Goal: Entertainment & Leisure: Consume media (video, audio)

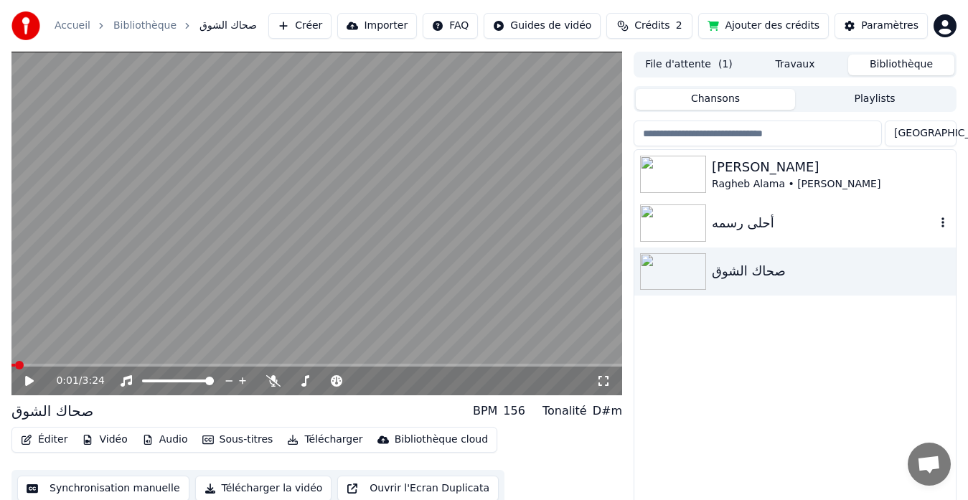
click at [671, 219] on img at bounding box center [673, 223] width 66 height 37
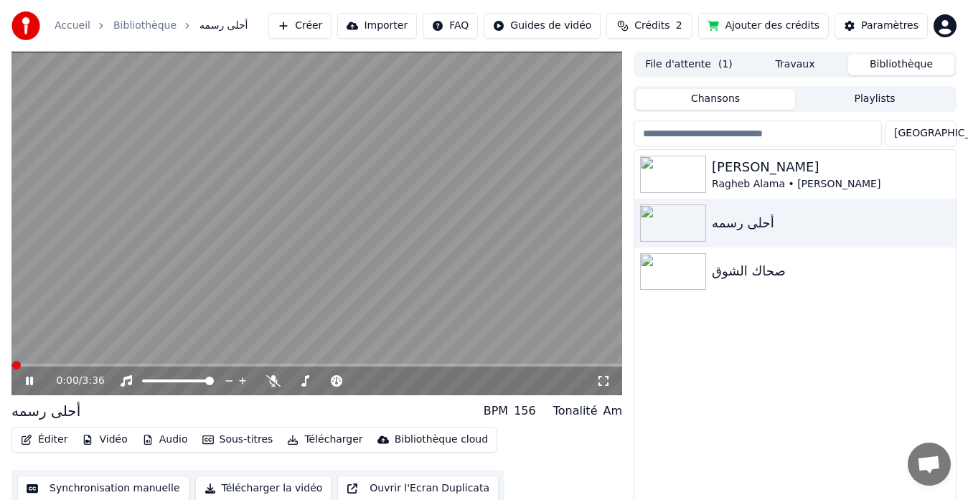
click at [379, 247] on video at bounding box center [316, 224] width 611 height 344
click at [601, 382] on icon at bounding box center [603, 380] width 14 height 11
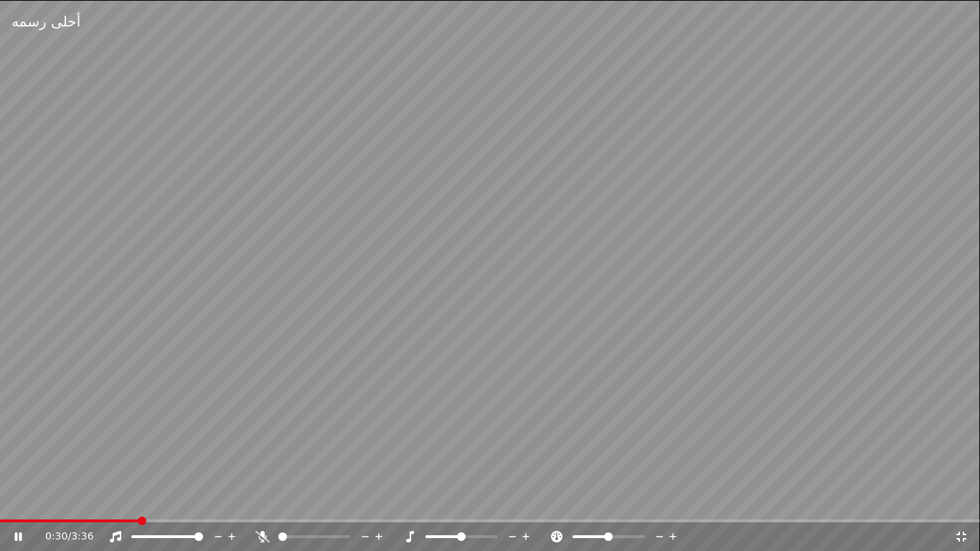
click at [426, 499] on div at bounding box center [475, 537] width 116 height 14
click at [429, 499] on div at bounding box center [475, 537] width 116 height 14
click at [430, 499] on div at bounding box center [475, 537] width 116 height 14
click at [430, 499] on span at bounding box center [444, 536] width 36 height 3
click at [430, 499] on span at bounding box center [429, 536] width 6 height 3
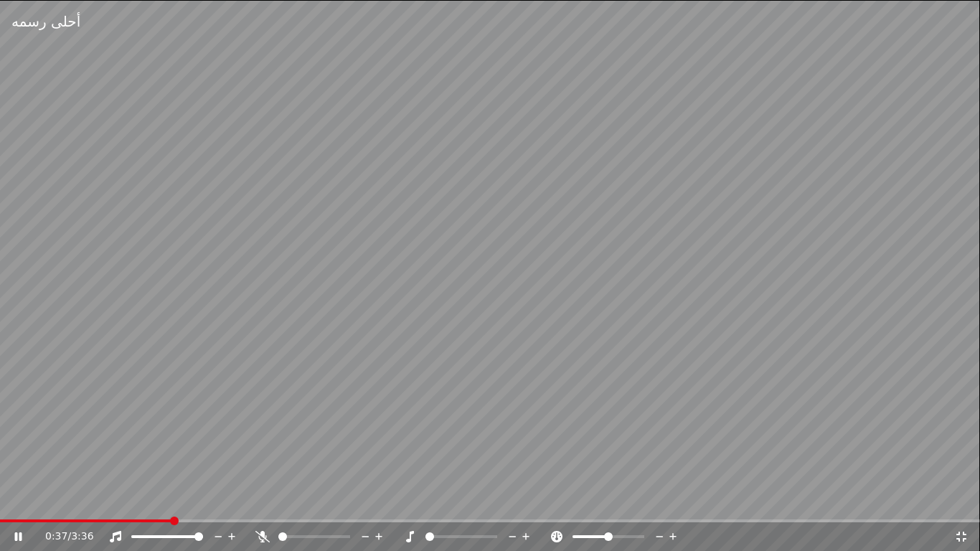
click at [426, 499] on span at bounding box center [430, 536] width 9 height 9
click at [60, 499] on video at bounding box center [490, 275] width 980 height 551
click at [27, 499] on span at bounding box center [13, 521] width 27 height 3
click at [21, 499] on icon at bounding box center [18, 537] width 9 height 10
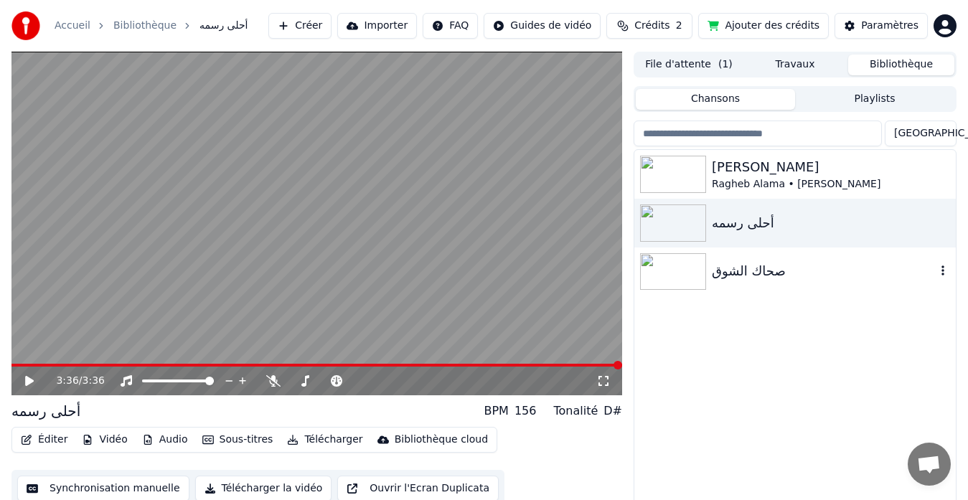
click at [669, 264] on img at bounding box center [673, 271] width 66 height 37
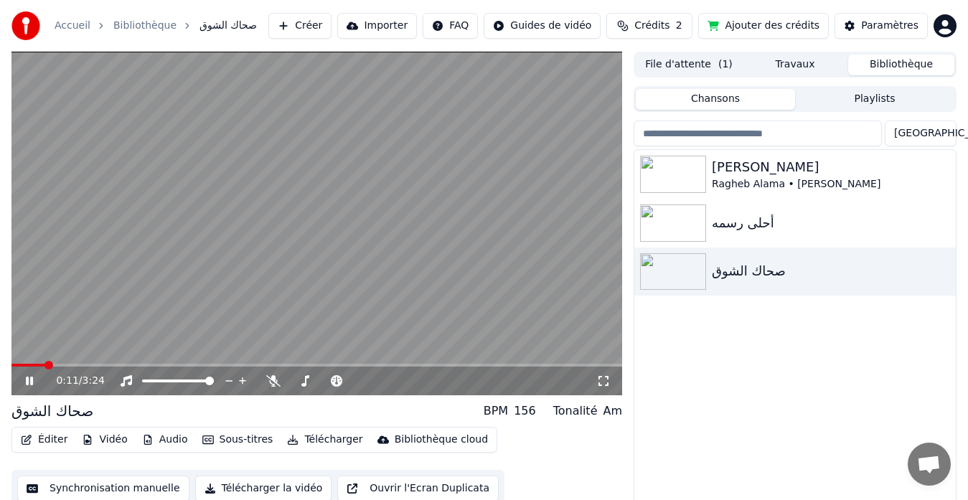
click at [603, 380] on icon at bounding box center [603, 380] width 14 height 11
click at [676, 176] on img at bounding box center [673, 174] width 66 height 37
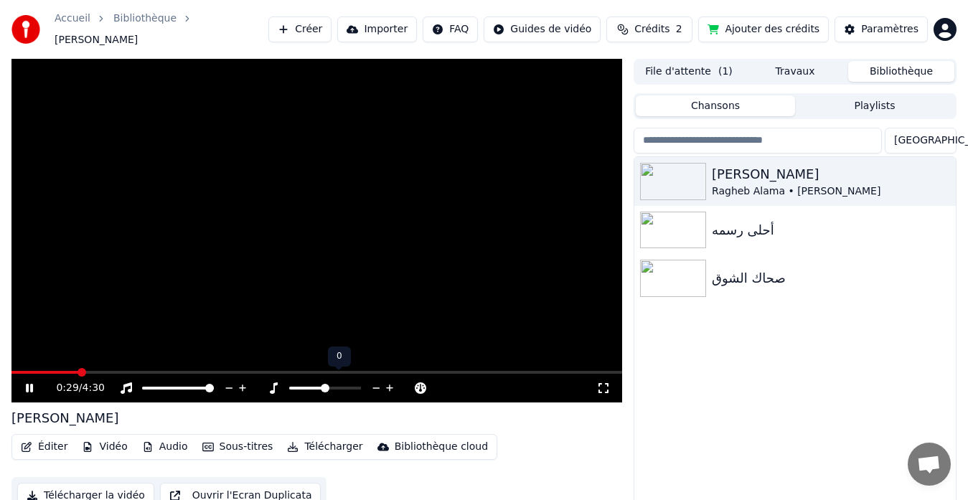
click at [325, 384] on span at bounding box center [325, 388] width 9 height 9
click at [289, 384] on span at bounding box center [293, 388] width 9 height 9
